Goal: Obtain resource: Obtain resource

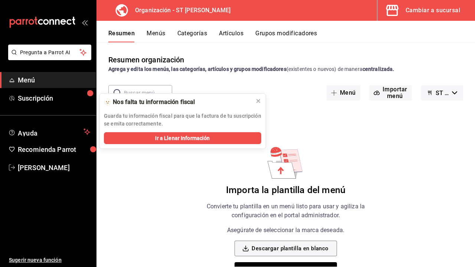
scroll to position [24, 0]
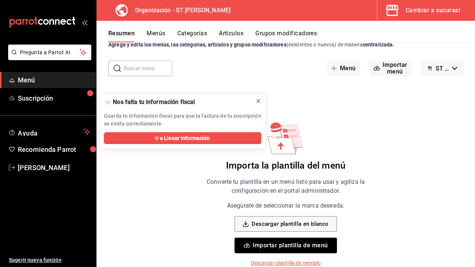
click at [259, 100] on icon at bounding box center [258, 101] width 6 height 6
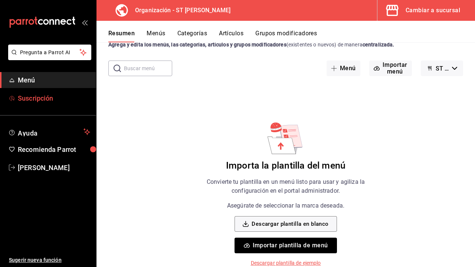
click at [44, 96] on span "Suscripción" at bounding box center [54, 98] width 72 height 10
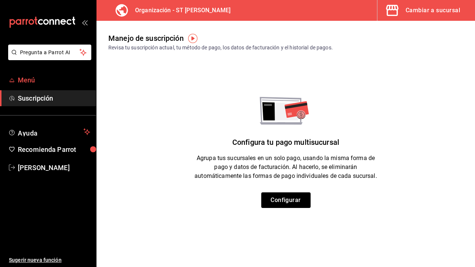
click at [46, 83] on span "Menú" at bounding box center [54, 80] width 72 height 10
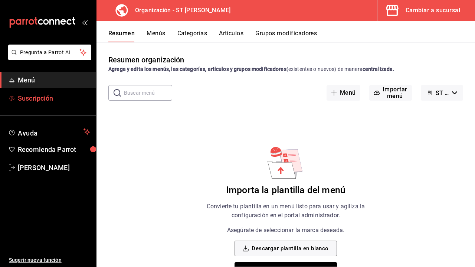
click at [43, 100] on span "Suscripción" at bounding box center [54, 98] width 72 height 10
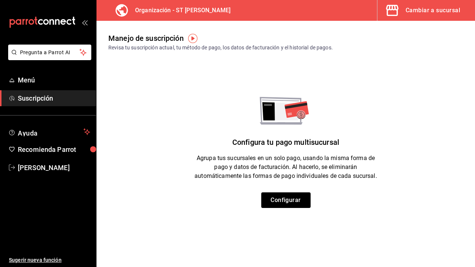
click at [194, 42] on img "button" at bounding box center [192, 38] width 9 height 9
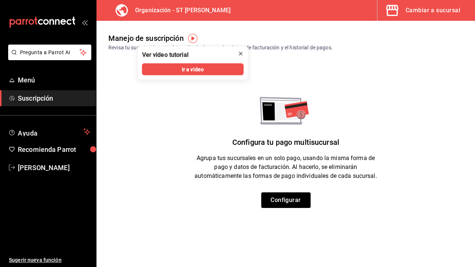
click at [242, 56] on icon "close" at bounding box center [241, 54] width 6 height 6
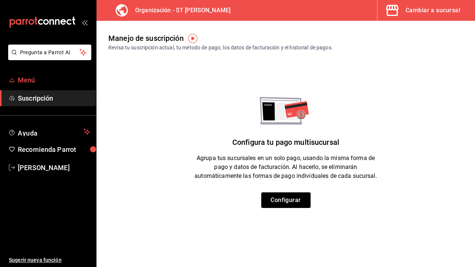
click at [35, 84] on span "Menú" at bounding box center [54, 80] width 72 height 10
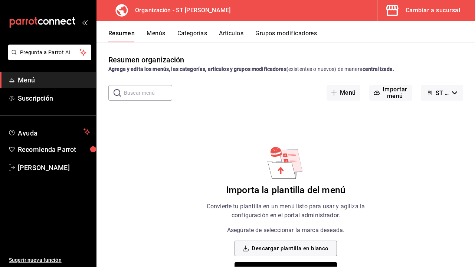
click at [454, 95] on button "ST [PERSON_NAME] - Borrador" at bounding box center [442, 93] width 42 height 16
click at [452, 95] on div at bounding box center [237, 133] width 475 height 267
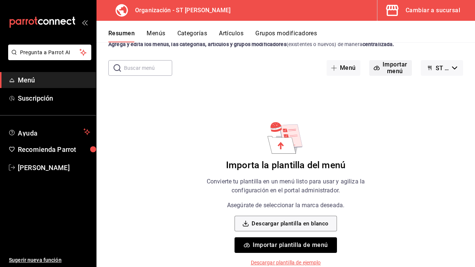
scroll to position [24, 0]
click at [304, 261] on p "Descargar plantilla de ejemplo" at bounding box center [286, 263] width 70 height 8
click at [289, 223] on button "Descargar plantilla en blanco" at bounding box center [286, 224] width 102 height 16
